Goal: Transaction & Acquisition: Book appointment/travel/reservation

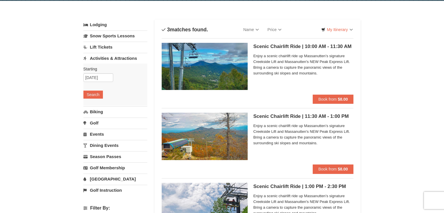
scroll to position [16, 0]
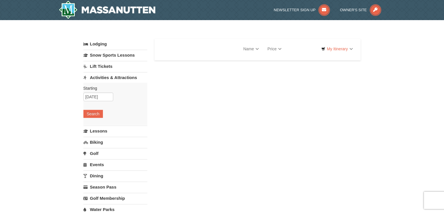
select select "9"
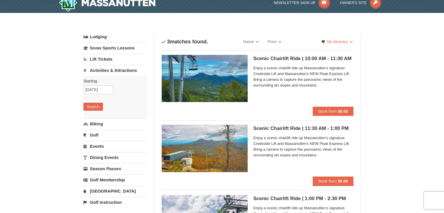
scroll to position [3, 0]
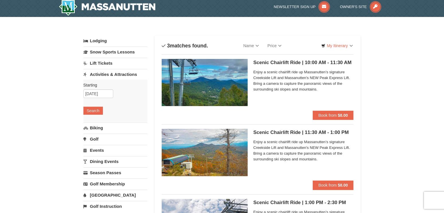
drag, startPoint x: 309, startPoint y: 50, endPoint x: 308, endPoint y: 110, distance: 60.0
click at [326, 112] on button "Book from $8.00" at bounding box center [333, 114] width 41 height 9
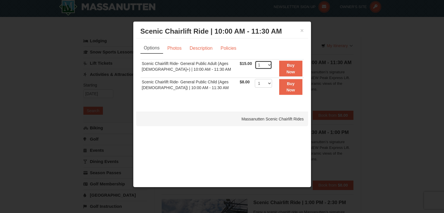
click at [255, 61] on select "1 2 3 4 5 6 7 8 9 10 11 12 13 14 15 16 17 18 19 20 21 22" at bounding box center [263, 65] width 17 height 9
select select "2"
click option "2" at bounding box center [0, 0] width 0 height 0
click at [290, 67] on strong "Buy Now" at bounding box center [291, 68] width 9 height 11
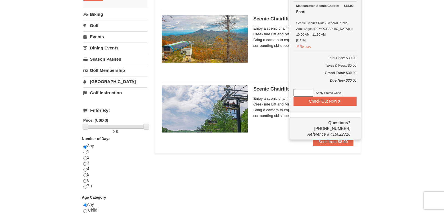
scroll to position [122, 0]
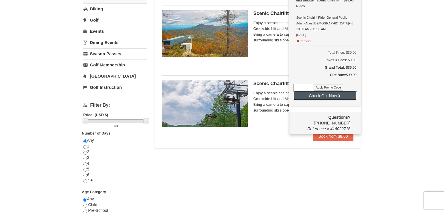
click at [324, 91] on button "Check Out Now" at bounding box center [325, 95] width 63 height 9
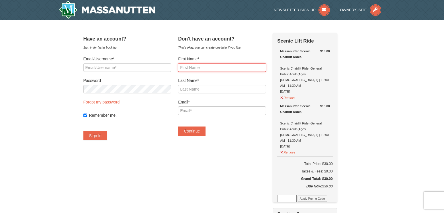
click at [193, 66] on input "First Name*" at bounding box center [222, 67] width 88 height 9
type input "[PERSON_NAME]"
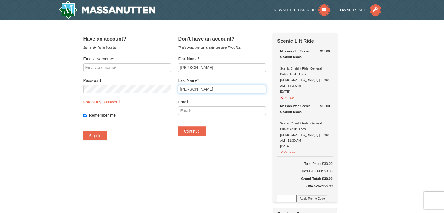
type input "[PERSON_NAME]"
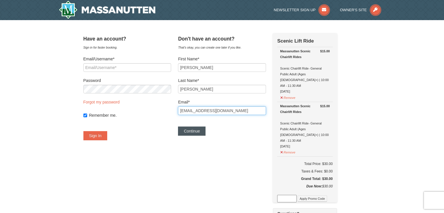
type input "[EMAIL_ADDRESS][DOMAIN_NAME]"
click at [200, 131] on button "Continue" at bounding box center [192, 130] width 28 height 9
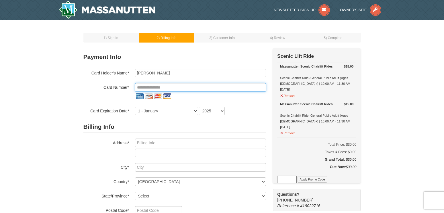
click at [183, 86] on input "tel" at bounding box center [200, 87] width 131 height 9
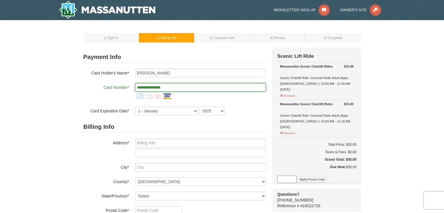
type input "**********"
click at [135, 106] on select "1 - [DATE] - [DATE] - [DATE] - [DATE] - [DATE] - [DATE] - [DATE] - [DATE] - [DA…" at bounding box center [166, 110] width 63 height 9
select select "7"
click option "7 - July" at bounding box center [0, 0] width 0 height 0
click at [199, 106] on select "2025 2026 2027 2028 2029 2030 2031 2032 2033 2034" at bounding box center [212, 110] width 26 height 9
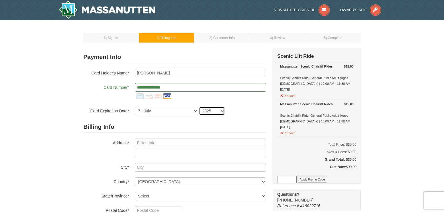
select select "2028"
click option "2028" at bounding box center [0, 0] width 0 height 0
click at [162, 141] on input "text" at bounding box center [200, 142] width 131 height 9
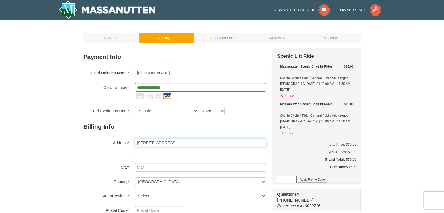
type input "9773 Turnbuckle Drive"
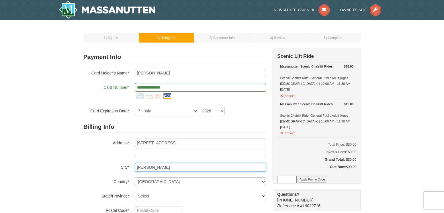
type input "Burke"
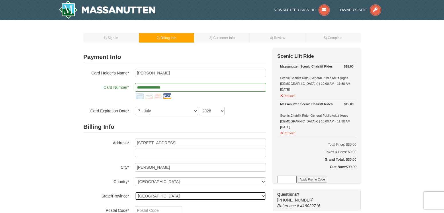
select select "VA"
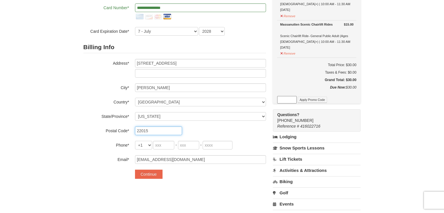
scroll to position [82, 0]
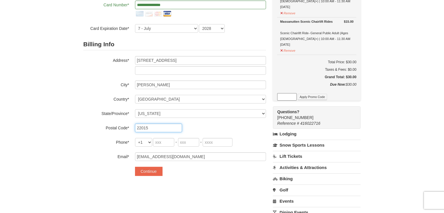
type input "22015"
click at [166, 139] on input "tel" at bounding box center [163, 142] width 21 height 9
type input "571"
type input "583"
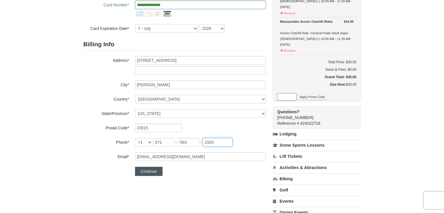
type input "2183"
click at [151, 172] on button "Continue" at bounding box center [149, 170] width 28 height 9
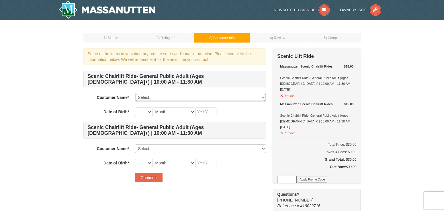
click at [135, 93] on select "Select... [PERSON_NAME] Add New..." at bounding box center [200, 97] width 131 height 9
select select "28252049"
click option "[PERSON_NAME]" at bounding box center [0, 0] width 0 height 0
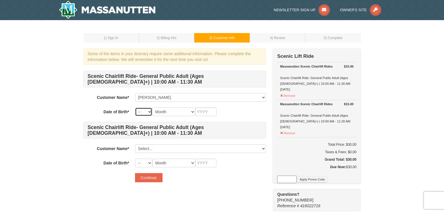
click at [135, 107] on select "-- 01 02 03 04 05 06 07 08 09 10 11 12 13 14 15 16 17 18 19 20 21 22 23 24 25 2…" at bounding box center [143, 111] width 17 height 9
click option "06" at bounding box center [0, 0] width 0 height 0
click at [135, 107] on select "-- 01 02 03 04 05 06 07 08 09 10 11 12 13 14 15 16 17 18 19 20 21 22 23 24 25 2…" at bounding box center [143, 111] width 17 height 9
click at [149, 112] on select "-- 01 02 03 04 05 06 07 08 09 10 11 12 13 14 15 16 17 18 19 20 21 22 23 24 25 2…" at bounding box center [143, 111] width 17 height 9
click at [135, 107] on select "-- 01 02 03 04 05 06 07 08 09 10 11 12 13 14 15 16 17 18 19 20 21 22 23 24 25 2…" at bounding box center [143, 111] width 17 height 9
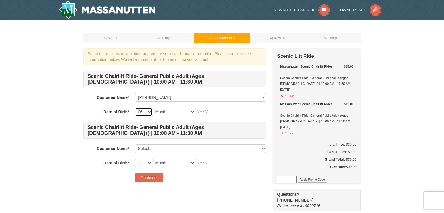
select select "11"
click option "11" at bounding box center [0, 0] width 0 height 0
click at [152, 107] on select "Month January February March April May June July August September October Novem…" at bounding box center [173, 111] width 43 height 9
select select "06"
click option "June" at bounding box center [0, 0] width 0 height 0
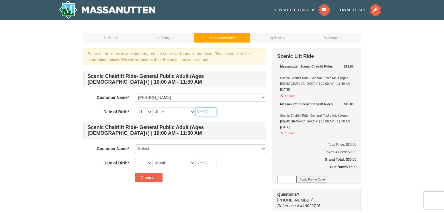
click at [208, 113] on input "text" at bounding box center [205, 111] width 21 height 9
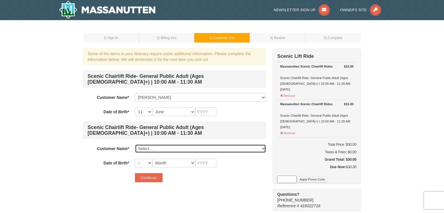
click at [135, 144] on select "Select... Cecile Boucher Add New..." at bounding box center [200, 148] width 131 height 9
click option "Add New..." at bounding box center [0, 0] width 0 height 0
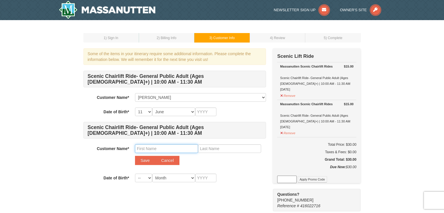
click at [139, 148] on input "text" at bounding box center [166, 148] width 63 height 9
type input "James"
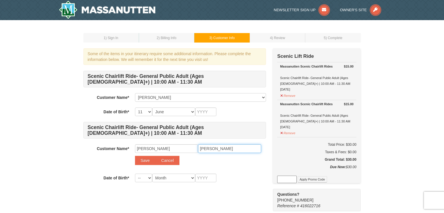
type input "Boucher"
click at [135, 173] on select "-- 01 02 03 04 05 06 07 08 09 10 11 12 13 14 15 16 17 18 19 20 21 22 23 24 25 2…" at bounding box center [143, 177] width 17 height 9
select select "30"
click option "30" at bounding box center [0, 0] width 0 height 0
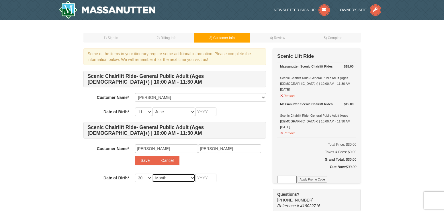
click at [152, 173] on select "Month January February March April May June July August September October Novem…" at bounding box center [173, 177] width 43 height 9
select select "11"
click option "November" at bounding box center [0, 0] width 0 height 0
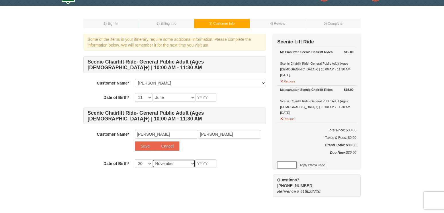
scroll to position [14, 0]
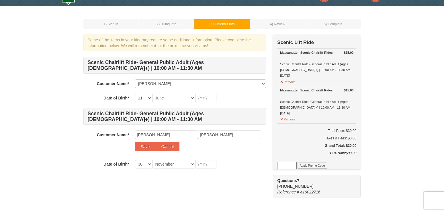
click at [288, 26] on td "4 ) Review" at bounding box center [278, 23] width 56 height 9
click at [142, 146] on button "Save" at bounding box center [145, 146] width 21 height 9
select select
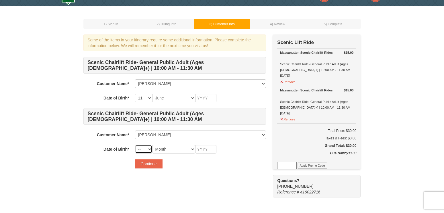
click at [135, 145] on select "-- 01 02 03 04 05 06 07 08 09 10 11 12 13 14 15 16 17 18 19 20 21 22 23 24 25 2…" at bounding box center [143, 149] width 17 height 9
select select "30"
click option "30" at bounding box center [0, 0] width 0 height 0
click at [152, 145] on select "Month January February March April May June July August September October Novem…" at bounding box center [173, 149] width 43 height 9
select select "11"
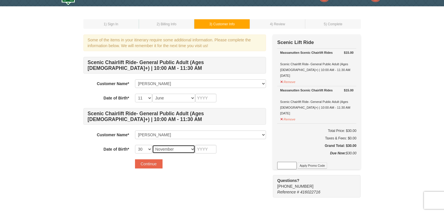
click option "November" at bounding box center [0, 0] width 0 height 0
click at [146, 164] on button "Continue" at bounding box center [149, 163] width 28 height 9
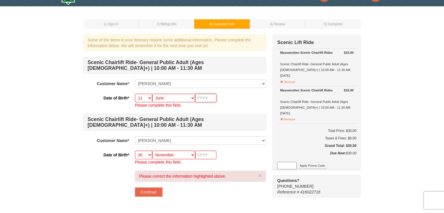
click at [208, 98] on input "text" at bounding box center [205, 98] width 21 height 9
type input "1946"
click at [203, 155] on input "text" at bounding box center [205, 154] width 21 height 9
type input "1946"
click at [154, 192] on button "Continue" at bounding box center [149, 191] width 28 height 9
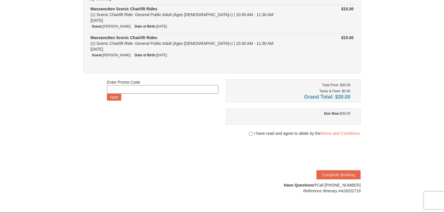
scroll to position [67, 0]
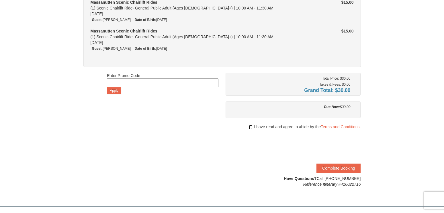
click at [251, 128] on input "checkbox" at bounding box center [251, 127] width 4 height 5
checkbox input "true"
click at [335, 168] on button "Complete Booking" at bounding box center [339, 167] width 44 height 9
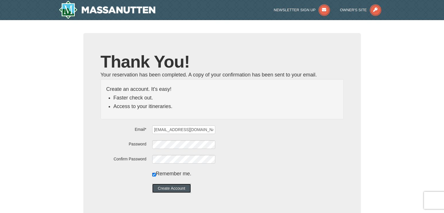
click at [172, 188] on button "Create Account" at bounding box center [171, 187] width 39 height 9
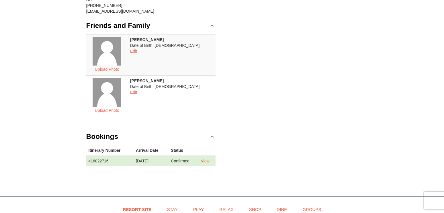
scroll to position [92, 0]
click at [208, 161] on link "View" at bounding box center [205, 160] width 9 height 5
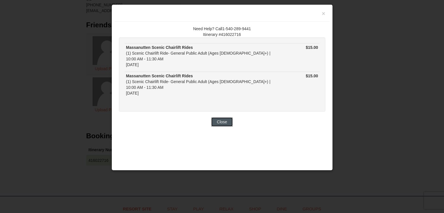
click at [224, 117] on button "Close" at bounding box center [222, 121] width 22 height 9
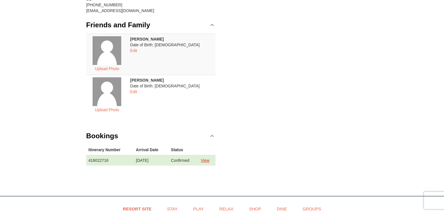
click at [205, 159] on link "View" at bounding box center [205, 160] width 9 height 5
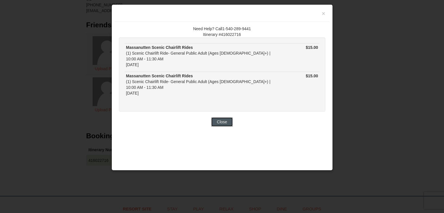
click at [227, 117] on button "Close" at bounding box center [222, 121] width 22 height 9
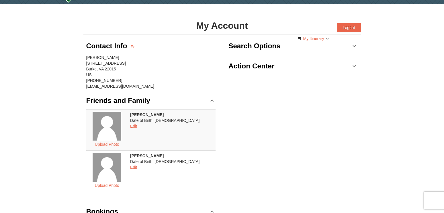
scroll to position [0, 0]
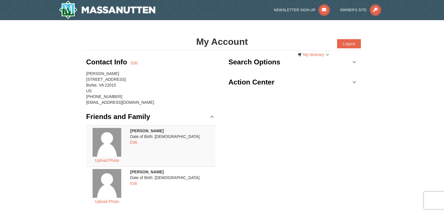
click at [354, 79] on link "Action Center" at bounding box center [294, 81] width 130 height 17
click at [355, 63] on link "Search Options" at bounding box center [294, 61] width 130 height 17
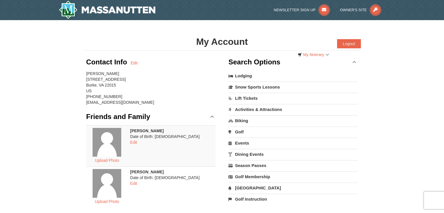
click at [269, 110] on link "Activities & Attractions" at bounding box center [294, 109] width 130 height 11
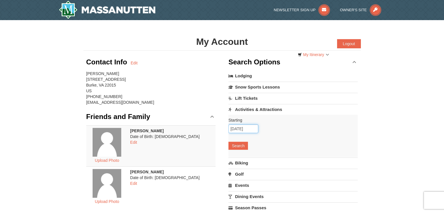
click at [241, 128] on input "09/12/2025" at bounding box center [244, 128] width 30 height 9
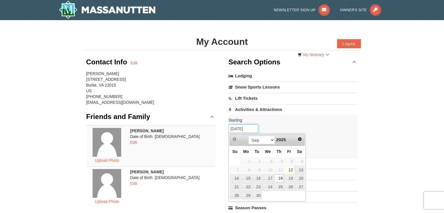
type input "[DATE]"
click at [370, 142] on div "× My Account Categories Map List Filter My Itinerary Questions? 1-540-289-9441 …" at bounding box center [222, 159] width 444 height 279
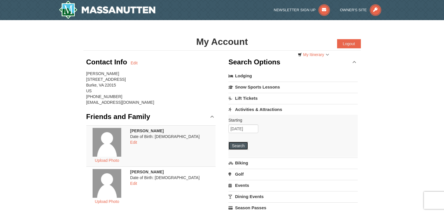
click at [236, 143] on button "Search" at bounding box center [239, 145] width 20 height 8
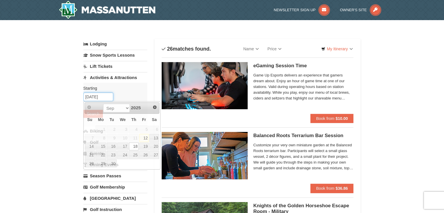
click at [96, 96] on input "[DATE]" at bounding box center [99, 96] width 30 height 9
type input "[DATE]"
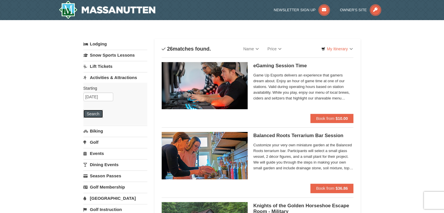
click at [89, 114] on button "Search" at bounding box center [94, 114] width 20 height 8
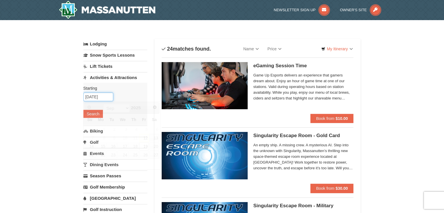
click at [95, 97] on input "09/19/2025" at bounding box center [99, 96] width 30 height 9
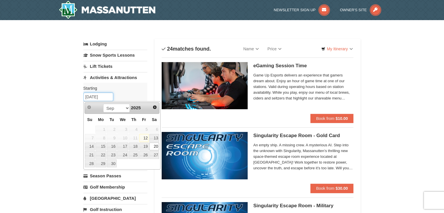
type input "[DATE]"
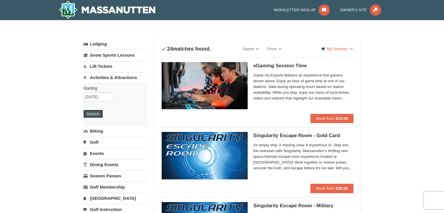
click at [92, 114] on button "Search" at bounding box center [94, 114] width 20 height 8
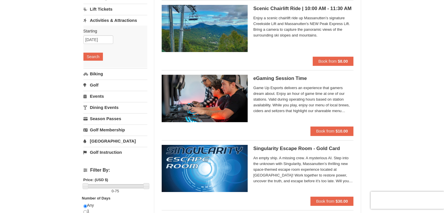
scroll to position [63, 0]
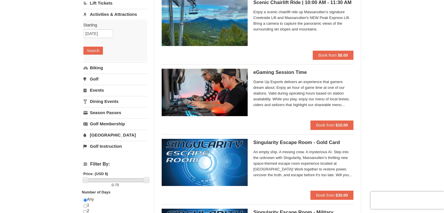
click at [99, 102] on link "Dining Events" at bounding box center [116, 101] width 64 height 11
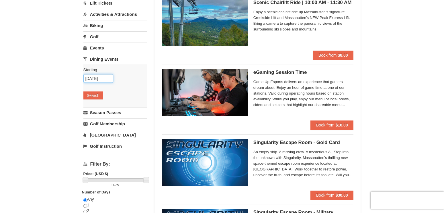
click at [95, 79] on input "[DATE]" at bounding box center [99, 78] width 30 height 9
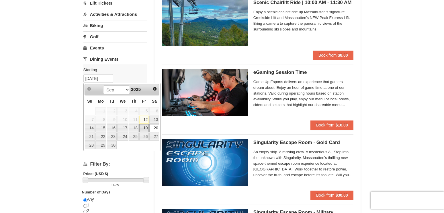
click at [145, 129] on link "19" at bounding box center [144, 128] width 10 height 8
type input "09/19/2025"
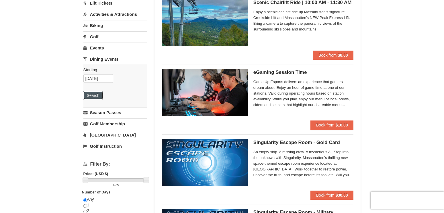
click at [96, 97] on button "Search" at bounding box center [94, 95] width 20 height 8
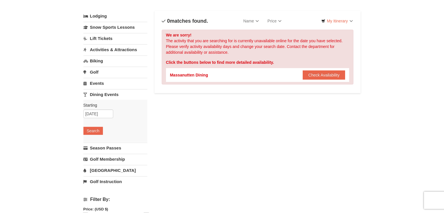
scroll to position [30, 0]
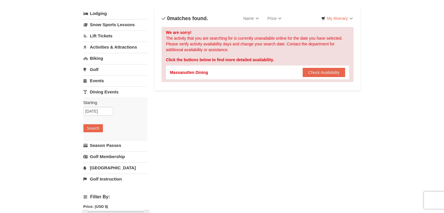
click at [98, 81] on link "Events" at bounding box center [116, 80] width 64 height 11
click at [113, 46] on link "Activities & Attractions" at bounding box center [116, 47] width 64 height 11
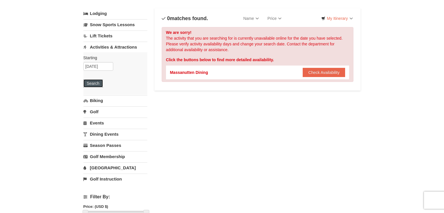
click at [93, 85] on button "Search" at bounding box center [94, 83] width 20 height 8
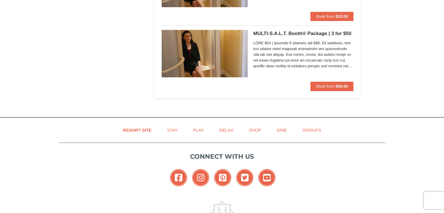
scroll to position [1654, 0]
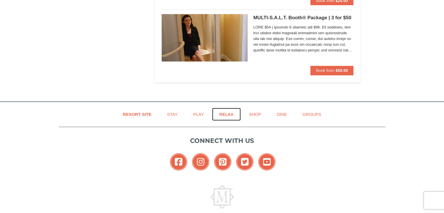
click at [228, 115] on link "Relax" at bounding box center [226, 114] width 28 height 13
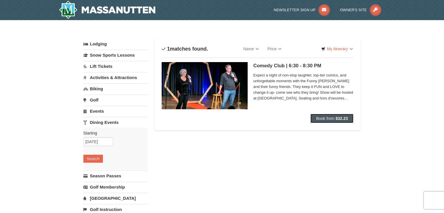
click at [333, 118] on span "Book from" at bounding box center [326, 118] width 18 height 5
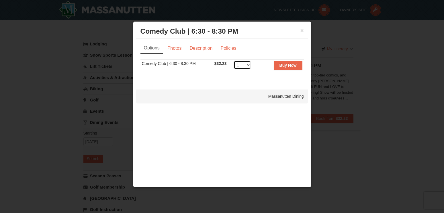
click at [234, 61] on select "1 2 3 4 5 6 7 8 9 10 11 12 13 14 15 16 17 18 19 20 21 22 23 24 25 26 27 28 29 3…" at bounding box center [242, 65] width 17 height 9
select select "2"
click option "2" at bounding box center [0, 0] width 0 height 0
click at [282, 64] on strong "Buy Now" at bounding box center [288, 65] width 17 height 5
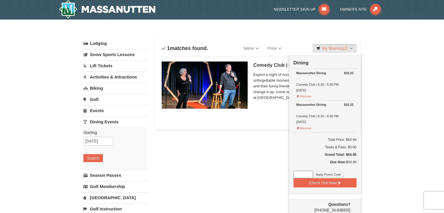
scroll to position [2, 0]
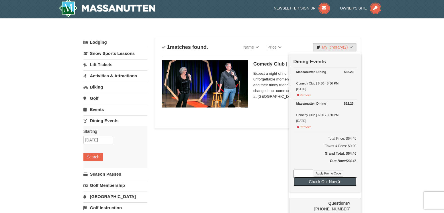
click at [325, 180] on button "Check Out Now" at bounding box center [325, 181] width 63 height 9
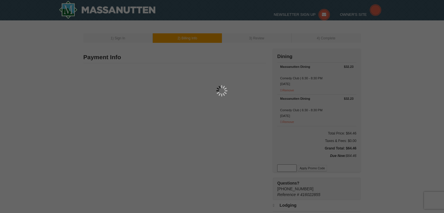
type input "[STREET_ADDRESS]"
type input "[PERSON_NAME]"
type input "22015"
type input "571"
type input "583"
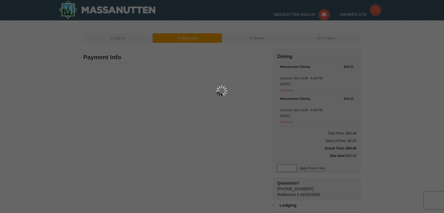
type input "2183"
type input "[EMAIL_ADDRESS][DOMAIN_NAME]"
select select "VA"
select select "9"
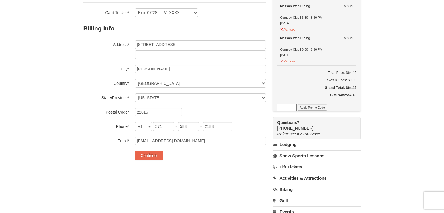
scroll to position [62, 0]
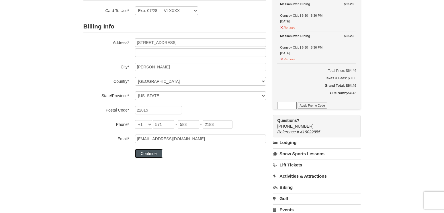
click at [149, 154] on button "Continue" at bounding box center [149, 153] width 28 height 9
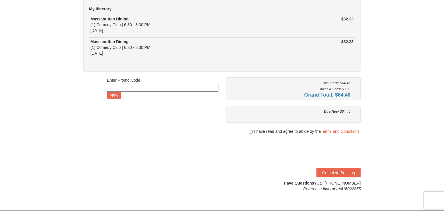
scroll to position [61, 0]
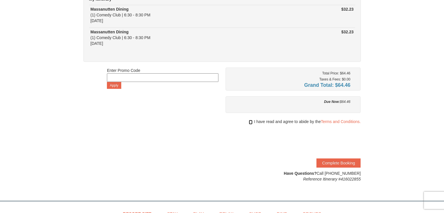
click at [250, 122] on input "checkbox" at bounding box center [251, 122] width 4 height 5
checkbox input "true"
click at [337, 161] on button "Complete Booking" at bounding box center [339, 162] width 44 height 9
